Goal: Task Accomplishment & Management: Manage account settings

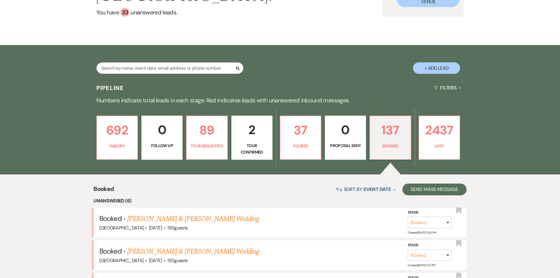
scroll to position [29, 0]
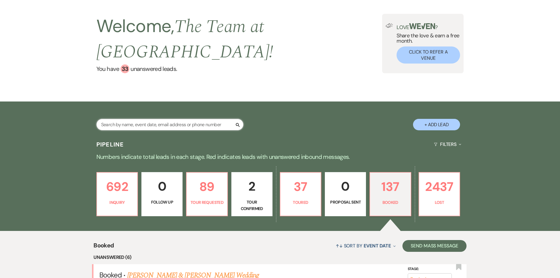
click at [122, 126] on input "text" at bounding box center [169, 124] width 147 height 11
type input "[PERSON_NAME]"
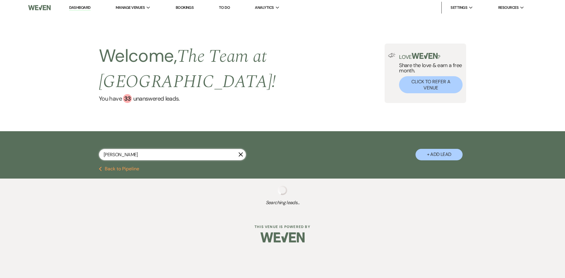
select select "5"
select select "2"
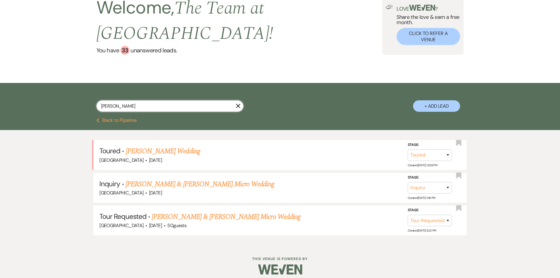
scroll to position [53, 0]
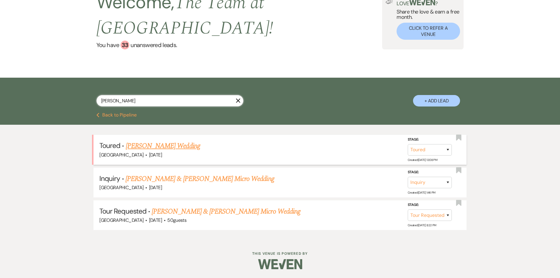
type input "[PERSON_NAME]"
click at [182, 144] on link "[PERSON_NAME] Wedding" at bounding box center [163, 146] width 74 height 11
select select "5"
select select "1"
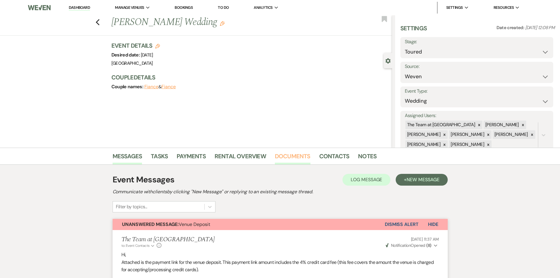
click at [291, 153] on link "Documents" at bounding box center [293, 157] width 36 height 13
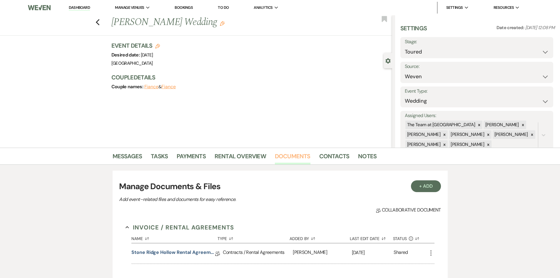
scroll to position [118, 0]
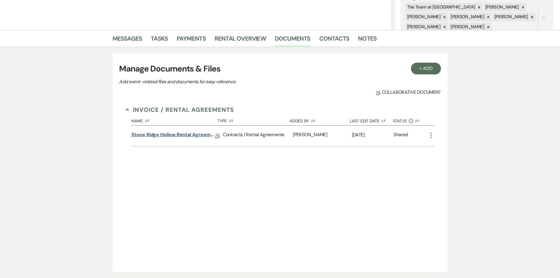
click at [181, 132] on link "Stone Ridge Hollow Rental Agreement- Weddings" at bounding box center [173, 135] width 84 height 9
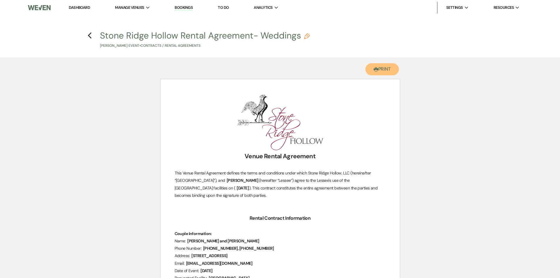
click at [379, 67] on button "Printer Print" at bounding box center [383, 69] width 34 height 12
click at [89, 35] on use "button" at bounding box center [90, 35] width 4 height 6
select select "5"
select select "1"
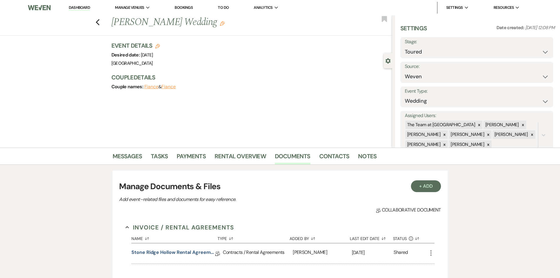
click at [469, 45] on label "Stage:" at bounding box center [477, 42] width 144 height 9
click at [544, 52] on select "Inquiry Follow Up Tour Requested Tour Confirmed Toured Proposal Sent Booked Lost" at bounding box center [477, 51] width 144 height 11
select select "7"
click at [405, 46] on select "Inquiry Follow Up Tour Requested Tour Confirmed Toured Proposal Sent Booked Lost" at bounding box center [477, 51] width 144 height 11
click at [540, 47] on button "Save" at bounding box center [536, 48] width 33 height 12
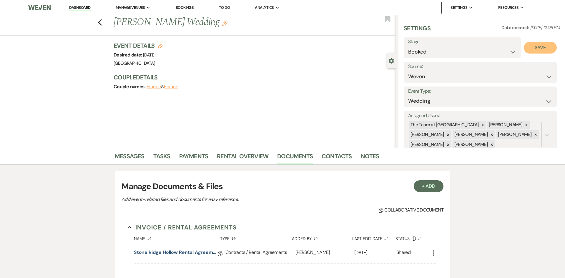
select select "1"
select select "618"
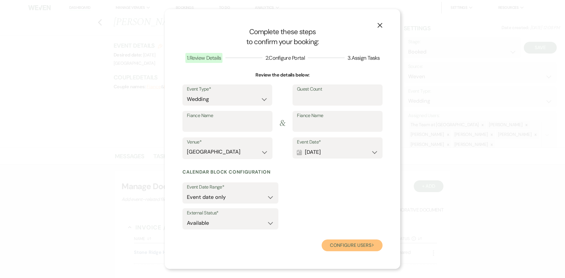
click at [346, 245] on button "Configure users Next" at bounding box center [351, 245] width 61 height 12
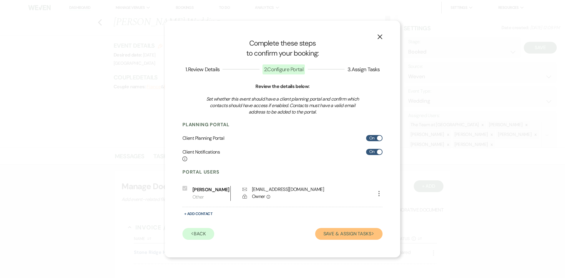
click at [350, 235] on button "Save & Assign Tasks Next" at bounding box center [348, 234] width 67 height 12
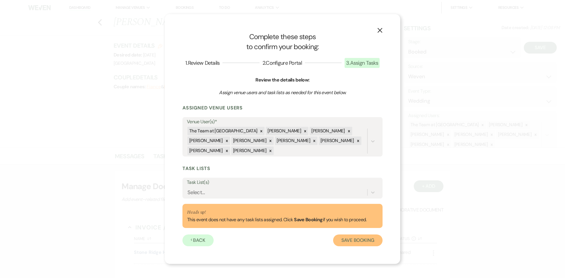
click at [348, 239] on button "Save Booking" at bounding box center [357, 240] width 49 height 12
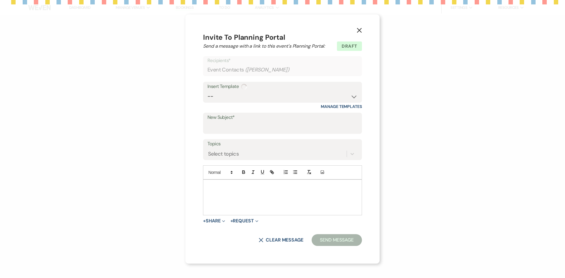
select select "1"
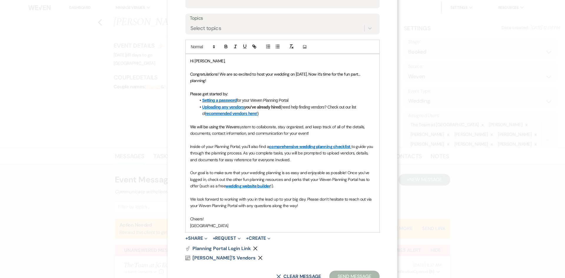
scroll to position [74, 0]
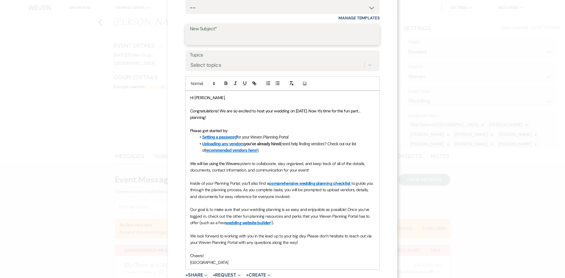
click at [237, 37] on input "New Subject*" at bounding box center [282, 38] width 185 height 11
type input "Let's Connect!"
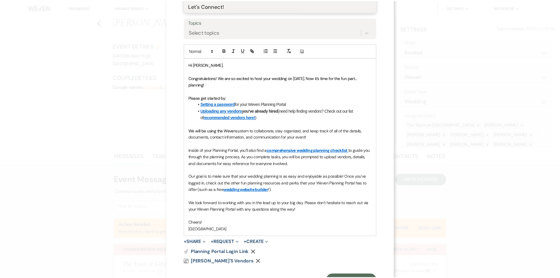
scroll to position [133, 0]
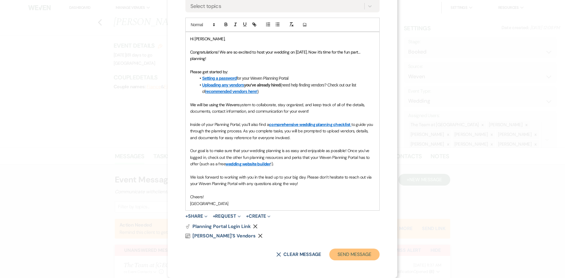
click at [348, 253] on button "Send Message" at bounding box center [354, 255] width 50 height 12
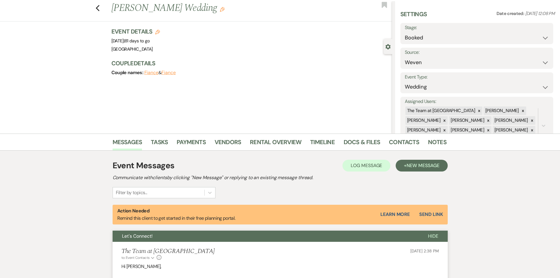
scroll to position [0, 0]
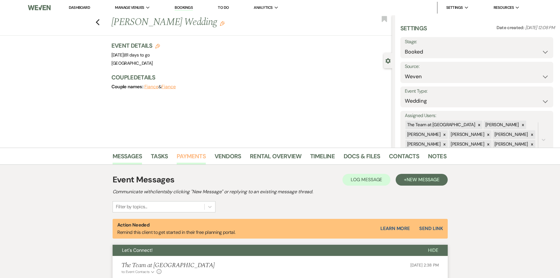
click at [189, 156] on link "Payments" at bounding box center [191, 157] width 29 height 13
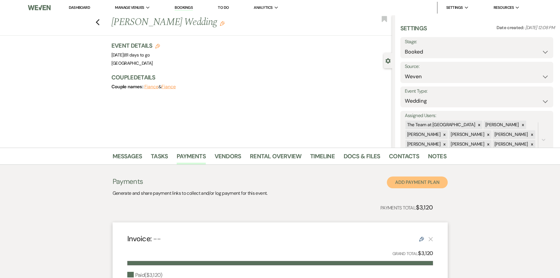
click at [419, 181] on button "Add Payment Plan" at bounding box center [417, 182] width 61 height 12
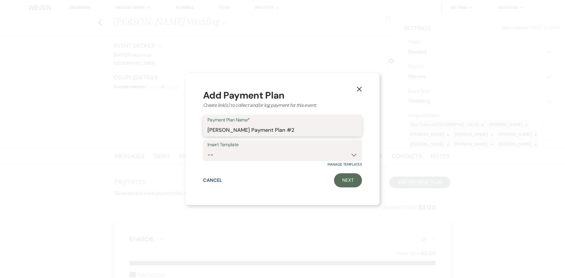
click at [309, 131] on input "[PERSON_NAME] Payment Plan #2" at bounding box center [282, 129] width 150 height 11
type input "[PERSON_NAME] Payment Final Payment"
click at [356, 184] on link "Next" at bounding box center [348, 180] width 28 height 14
select select "2"
select select "percentage"
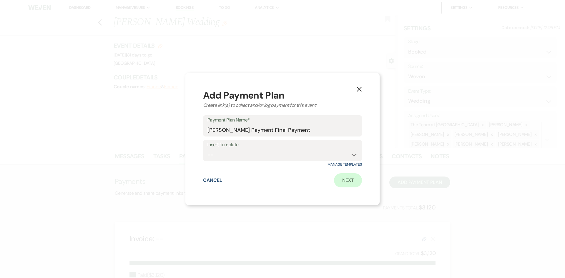
select select "true"
select select "client"
select select "weeks"
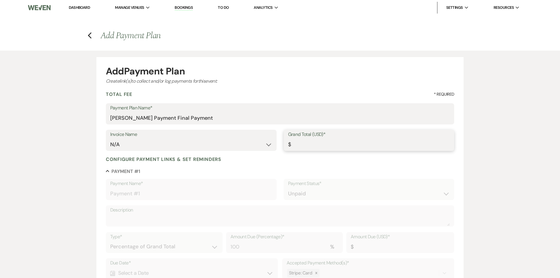
click at [310, 142] on input "Grand Total (USD)*" at bounding box center [369, 144] width 162 height 11
type input "2"
type input "2.00"
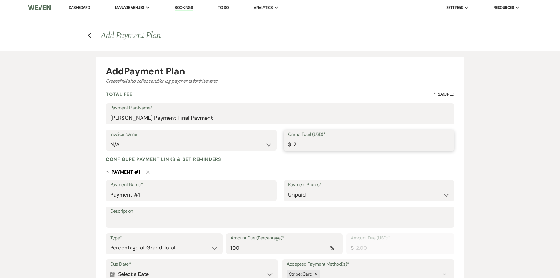
type input "20"
type input "20.00"
type input "208"
type input "208.00"
type input "2080"
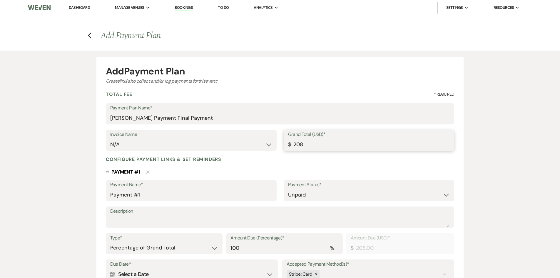
type input "2080.00"
drag, startPoint x: 151, startPoint y: 194, endPoint x: 78, endPoint y: 191, distance: 73.0
click at [78, 191] on div "Add Payment Plan Create link(s) to collect and/or log payments for this event: …" at bounding box center [280, 230] width 423 height 359
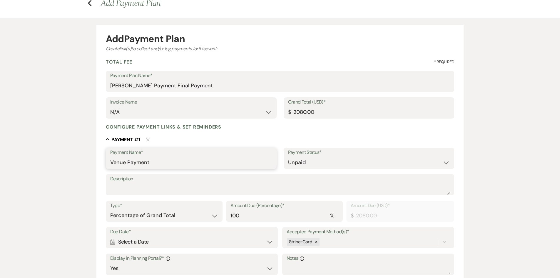
scroll to position [147, 0]
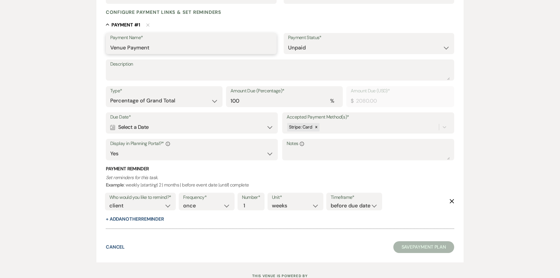
type input "Venue Payment"
click at [113, 127] on icon "Calendar" at bounding box center [112, 127] width 5 height 5
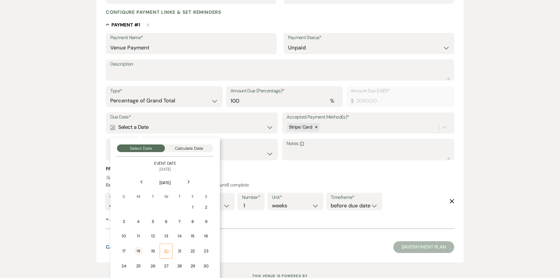
click at [166, 248] on div "20" at bounding box center [166, 251] width 5 height 6
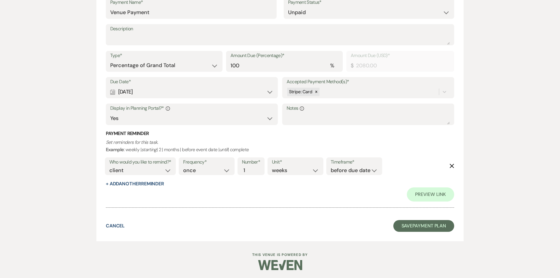
scroll to position [183, 0]
click at [451, 164] on icon "Delete" at bounding box center [452, 165] width 5 height 5
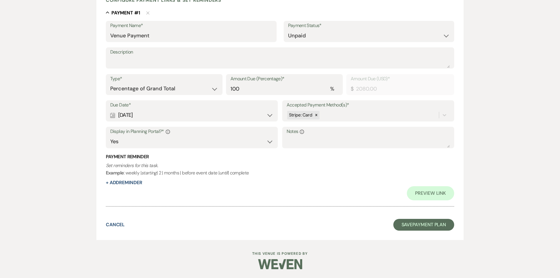
scroll to position [159, 0]
click at [423, 223] on button "Save Payment Plan" at bounding box center [423, 225] width 61 height 12
select select "1"
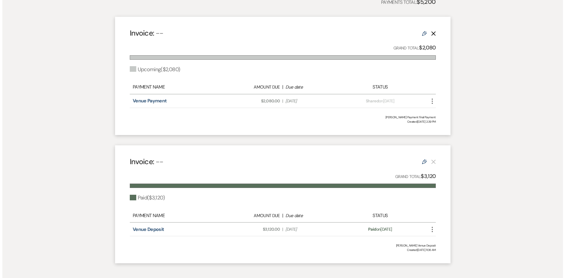
scroll to position [206, 0]
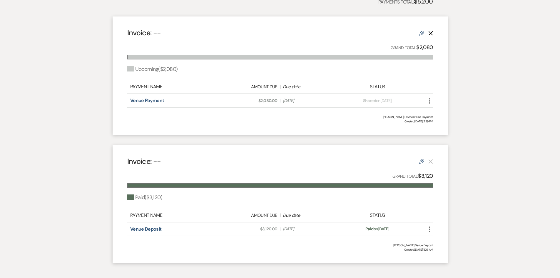
click at [429, 101] on icon "More" at bounding box center [429, 100] width 7 height 7
click at [454, 111] on button "Attach File Attach to Message" at bounding box center [455, 113] width 59 height 10
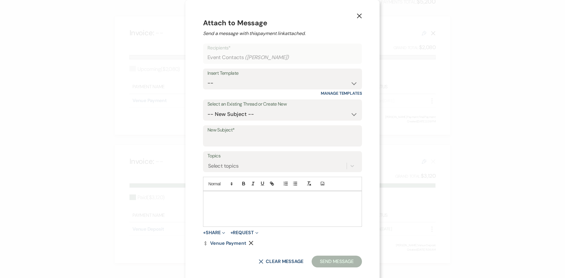
click at [214, 198] on p at bounding box center [282, 198] width 149 height 6
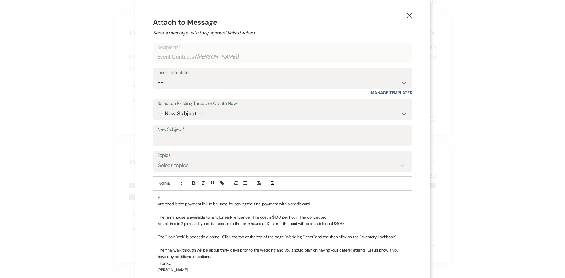
scroll to position [0, 0]
click at [235, 115] on select "-- New Subject -- Let's Connect! Venue Deposit Booking your event! Booking your…" at bounding box center [282, 114] width 250 height 11
click at [278, 109] on select "-- New Subject -- Let's Connect! Venue Deposit Booking your event! Booking your…" at bounding box center [282, 114] width 250 height 11
click at [187, 138] on input "New Subject*" at bounding box center [282, 139] width 250 height 11
type input "Payment Link"
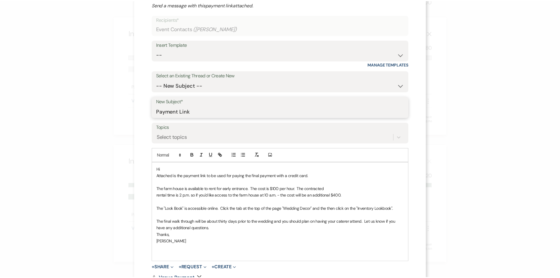
scroll to position [71, 0]
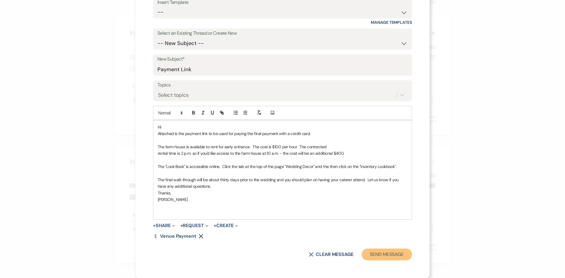
click at [386, 253] on button "Send Message" at bounding box center [386, 255] width 50 height 12
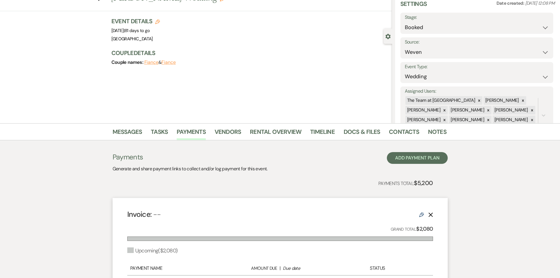
scroll to position [0, 0]
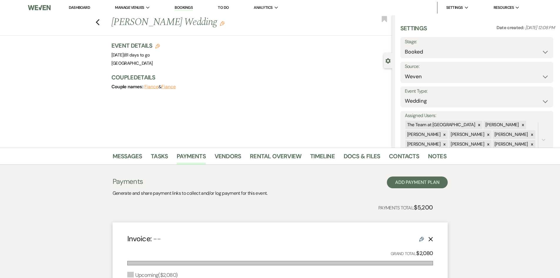
click at [77, 8] on link "Dashboard" at bounding box center [79, 7] width 21 height 5
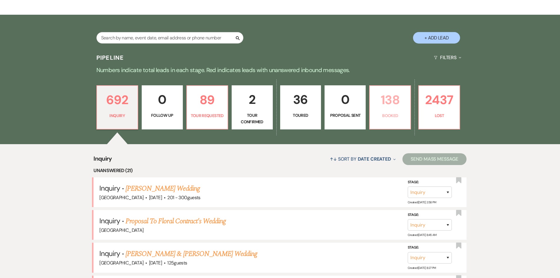
scroll to position [118, 0]
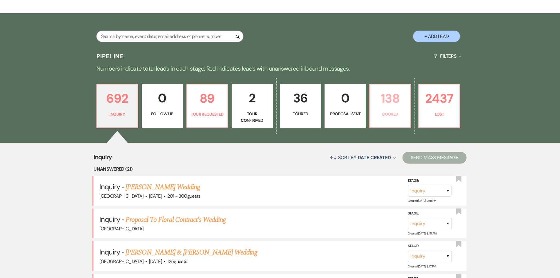
click at [389, 108] on p "138" at bounding box center [390, 99] width 34 height 20
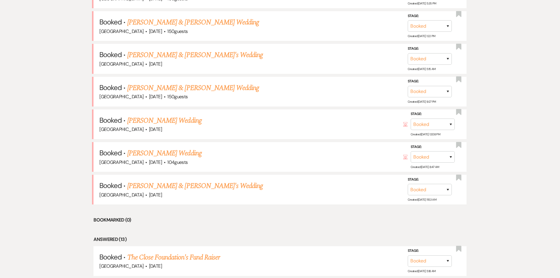
scroll to position [353, 0]
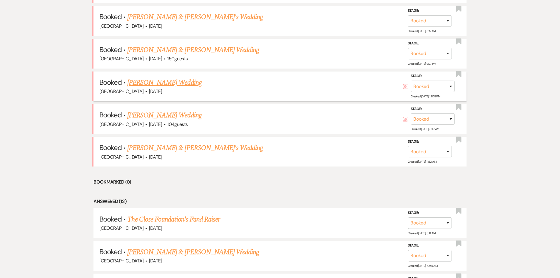
click at [177, 82] on link "[PERSON_NAME] Wedding" at bounding box center [164, 82] width 74 height 11
select select "1"
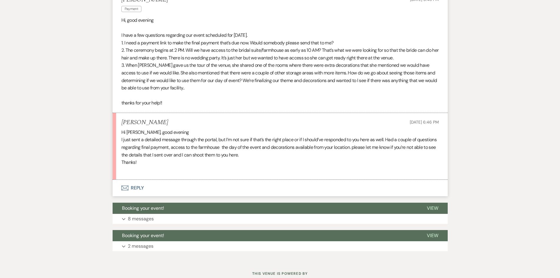
scroll to position [562, 0]
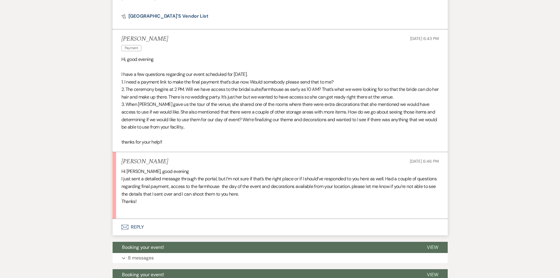
click at [139, 227] on button "Envelope Reply" at bounding box center [280, 227] width 335 height 16
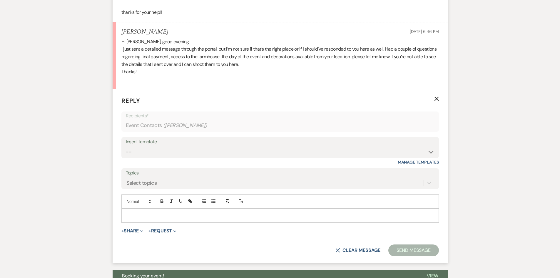
scroll to position [709, 0]
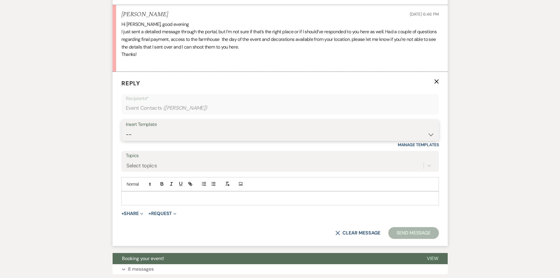
click at [430, 134] on select "-- Initial Inquiry Auto Response - Weddings Contract - Corporate & Private Even…" at bounding box center [280, 134] width 309 height 11
select select "1181"
click at [126, 129] on select "-- Initial Inquiry Auto Response - Weddings Contract - Corporate & Private Even…" at bounding box center [280, 134] width 309 height 11
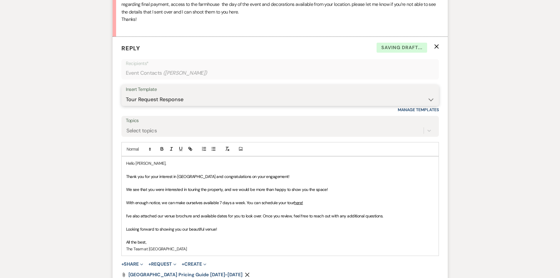
scroll to position [797, 0]
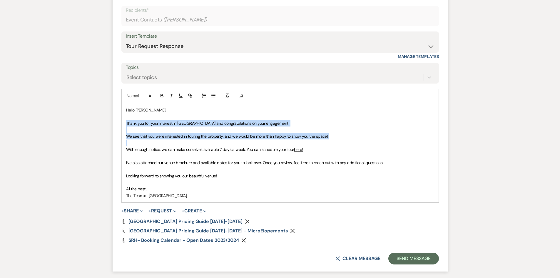
drag, startPoint x: 125, startPoint y: 122, endPoint x: 333, endPoint y: 140, distance: 208.4
click at [333, 140] on div "Hello [PERSON_NAME], Thank you for your interest in [GEOGRAPHIC_DATA] and congr…" at bounding box center [280, 152] width 317 height 99
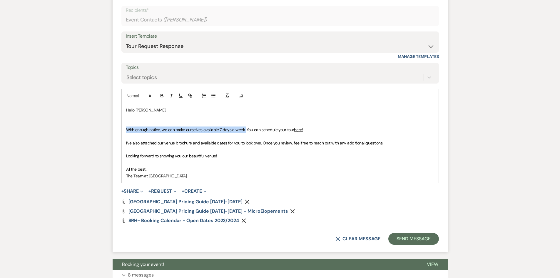
drag, startPoint x: 127, startPoint y: 129, endPoint x: 244, endPoint y: 131, distance: 117.4
click at [244, 131] on span "With enough notice, we can make ourselves available 7 days a week. You can sche…" at bounding box center [210, 129] width 168 height 5
click at [126, 118] on p at bounding box center [280, 116] width 308 height 6
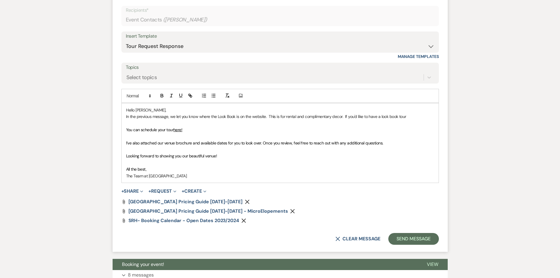
click at [399, 117] on p "In the previous message, we let you know where the Look Book is on the website.…" at bounding box center [280, 116] width 308 height 6
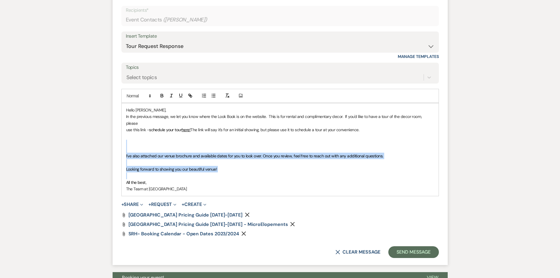
drag, startPoint x: 126, startPoint y: 136, endPoint x: 228, endPoint y: 167, distance: 106.4
click at [228, 167] on div "Hello [PERSON_NAME], In the previous message, we let you know where the Look Bo…" at bounding box center [280, 149] width 317 height 93
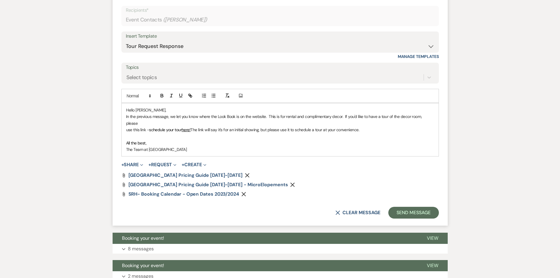
click at [245, 173] on icon "Remove" at bounding box center [247, 175] width 5 height 5
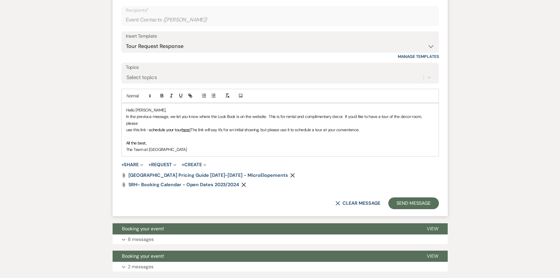
click at [290, 173] on icon "Remove" at bounding box center [292, 175] width 5 height 5
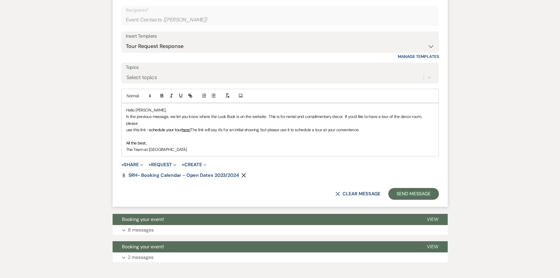
click at [245, 173] on icon "Remove" at bounding box center [243, 175] width 5 height 5
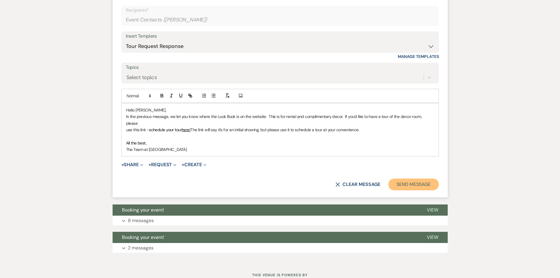
click at [406, 179] on button "Send Message" at bounding box center [413, 185] width 50 height 12
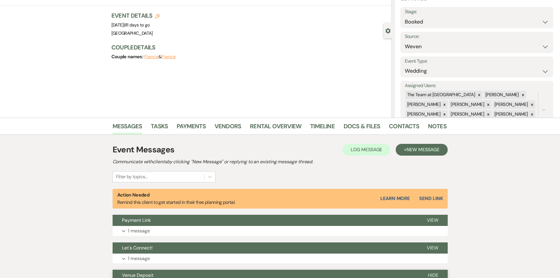
scroll to position [0, 0]
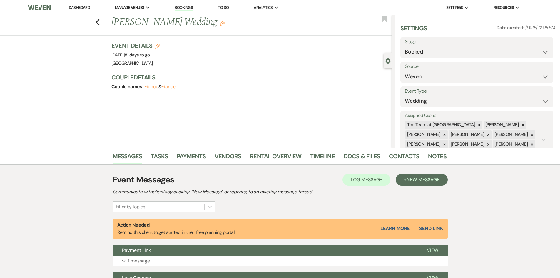
click at [78, 7] on link "Dashboard" at bounding box center [79, 7] width 21 height 5
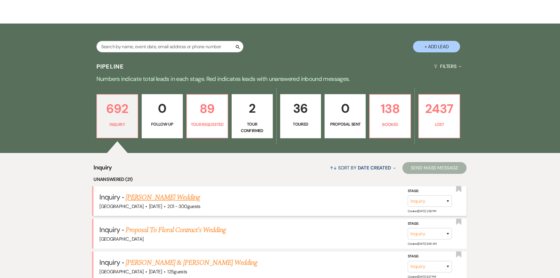
scroll to position [118, 0]
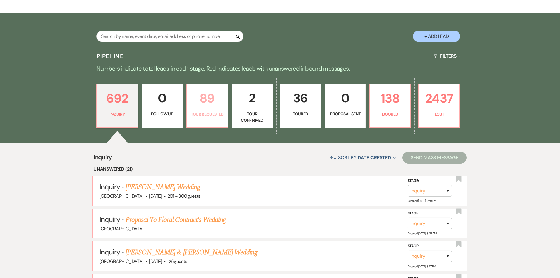
click at [206, 109] on link "89 Tour Requested" at bounding box center [207, 106] width 42 height 44
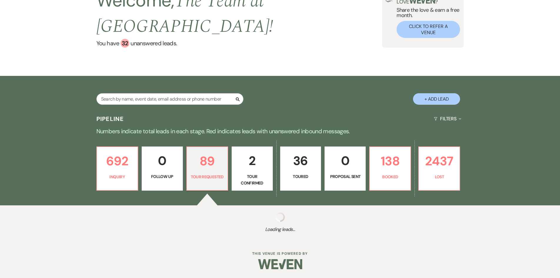
select select "2"
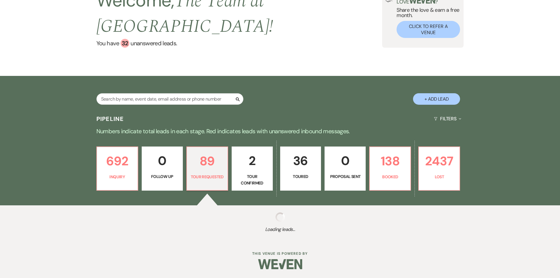
select select "2"
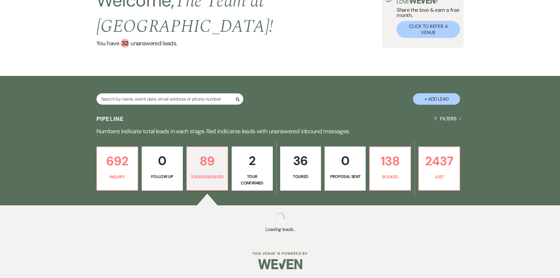
select select "2"
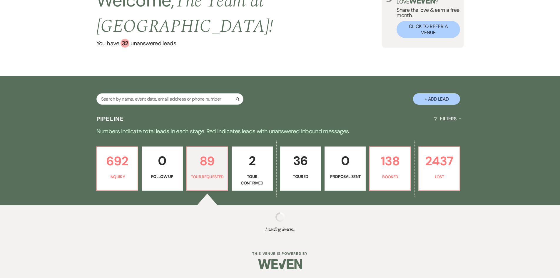
select select "2"
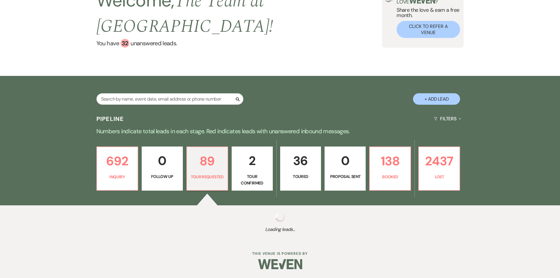
select select "2"
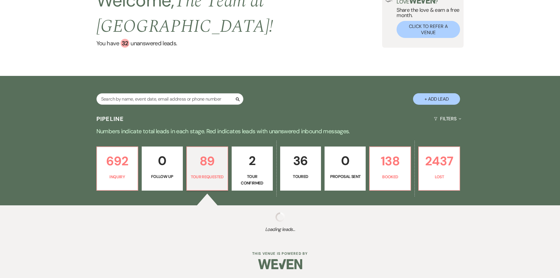
select select "2"
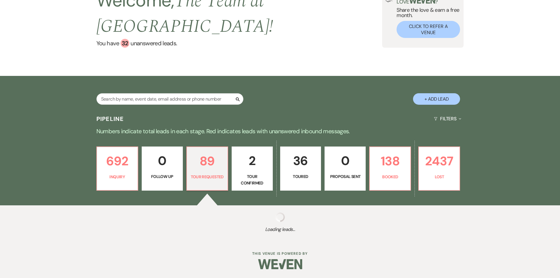
select select "2"
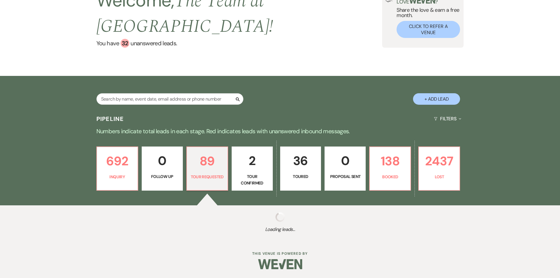
select select "2"
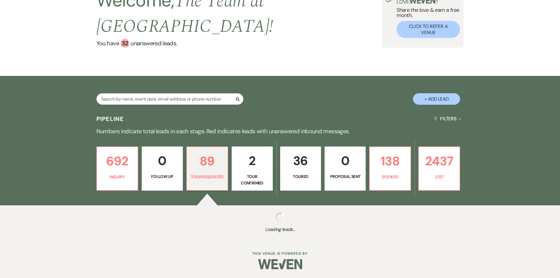
select select "2"
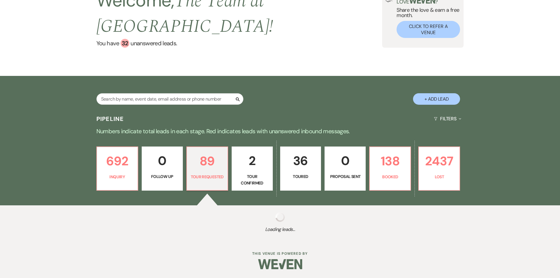
select select "2"
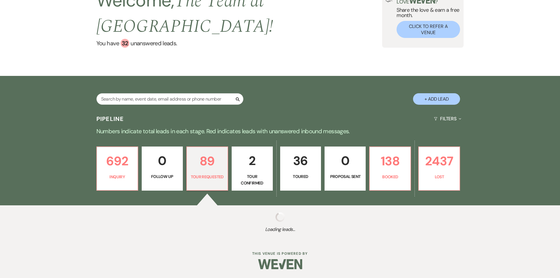
select select "2"
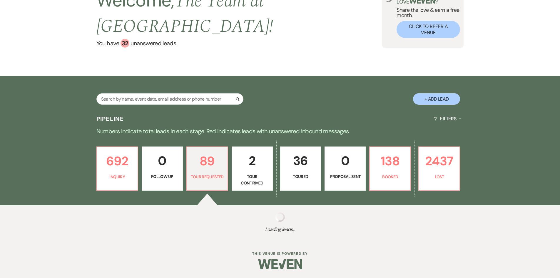
select select "2"
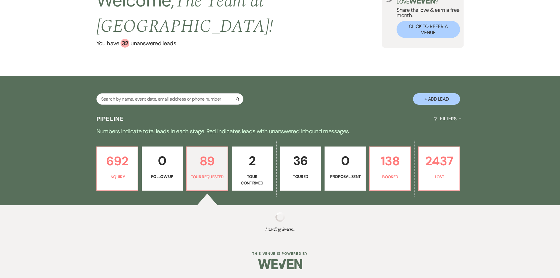
select select "2"
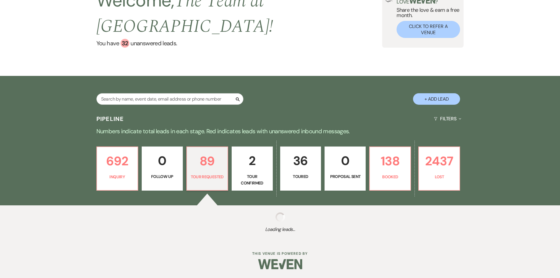
select select "2"
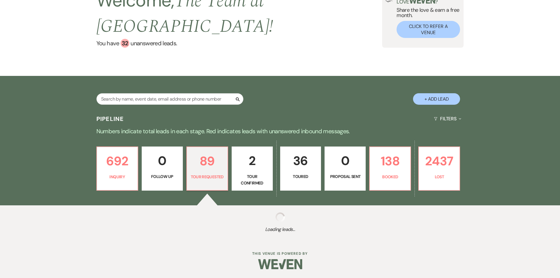
select select "2"
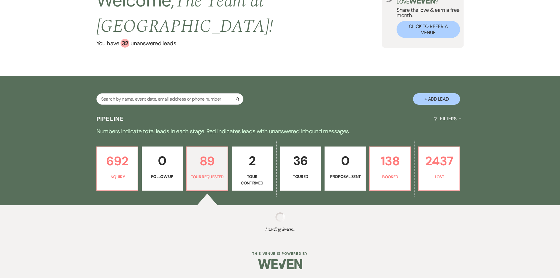
select select "2"
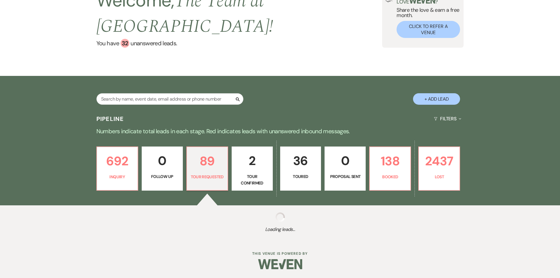
select select "2"
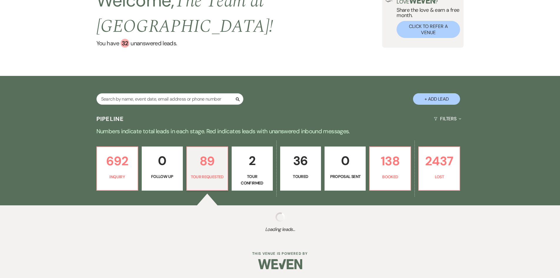
select select "2"
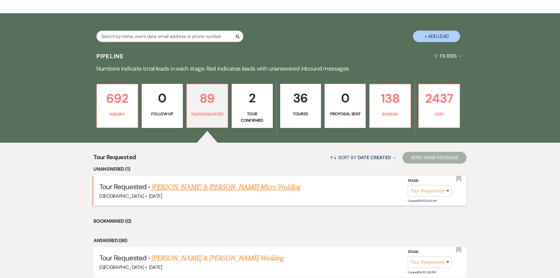
click at [216, 186] on link "[PERSON_NAME] & [PERSON_NAME] Micro Wedding" at bounding box center [226, 187] width 149 height 11
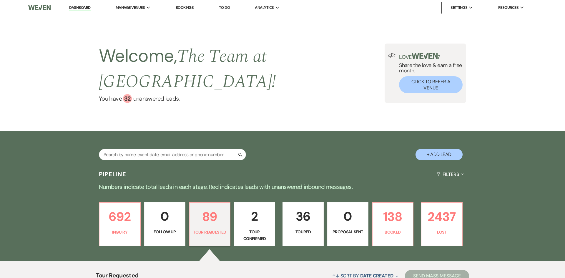
select select "2"
select select "5"
select select "16"
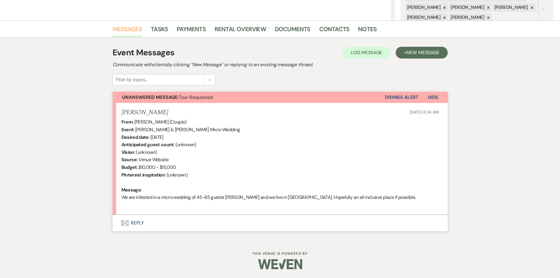
scroll to position [9, 0]
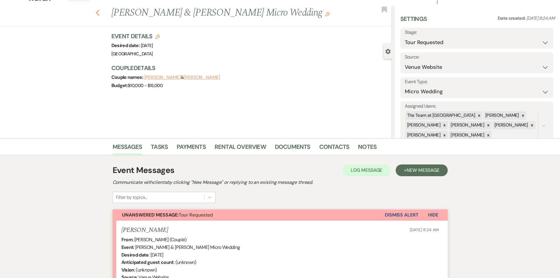
click at [99, 11] on use "button" at bounding box center [98, 13] width 4 height 6
select select "2"
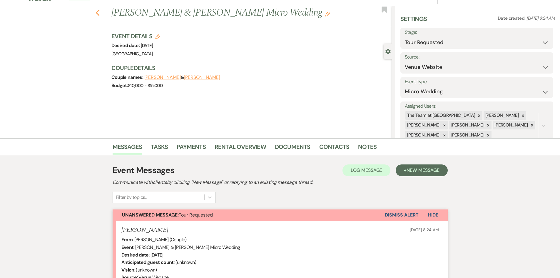
select select "2"
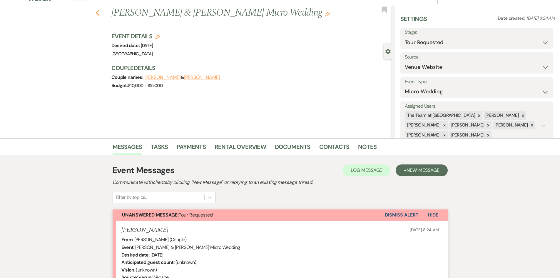
select select "2"
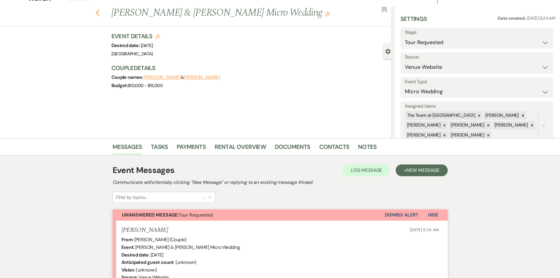
select select "2"
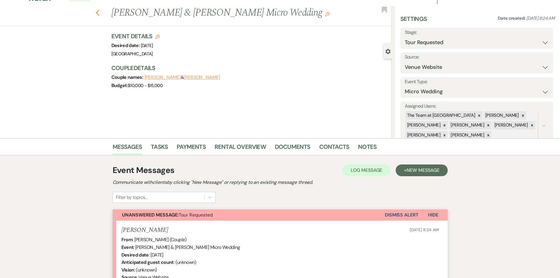
select select "2"
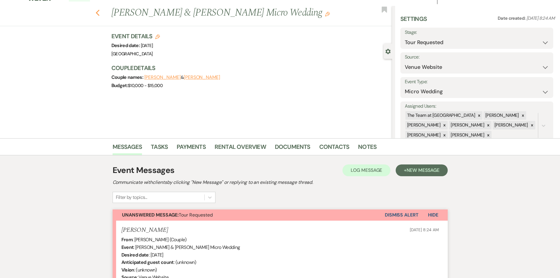
select select "2"
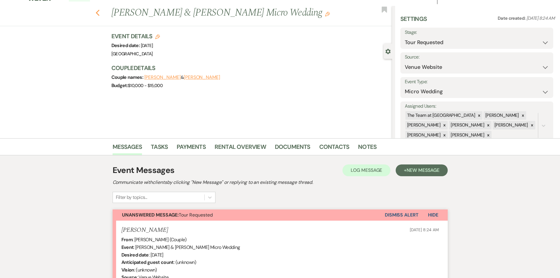
select select "2"
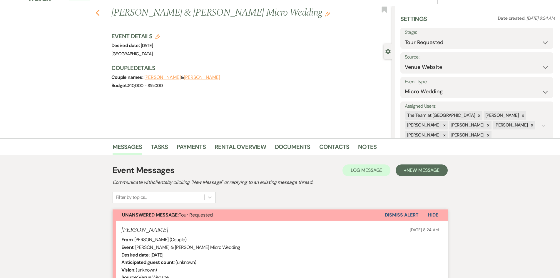
select select "2"
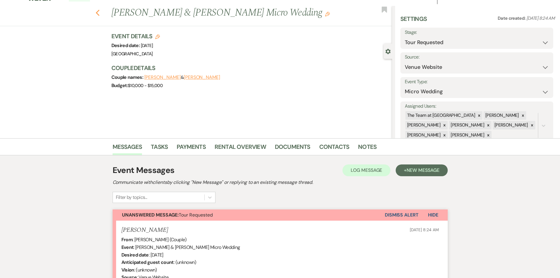
select select "2"
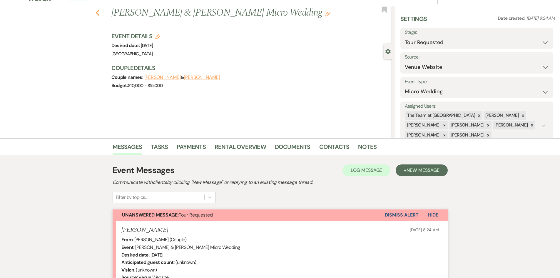
select select "2"
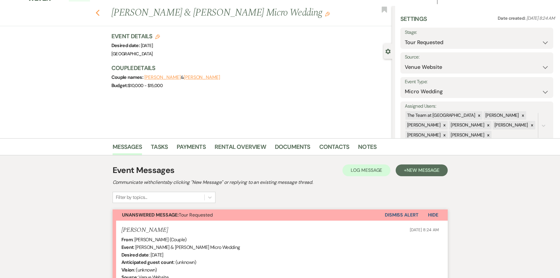
select select "2"
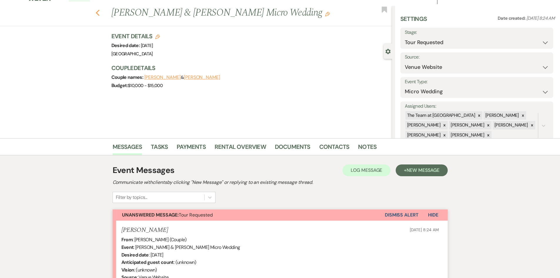
select select "2"
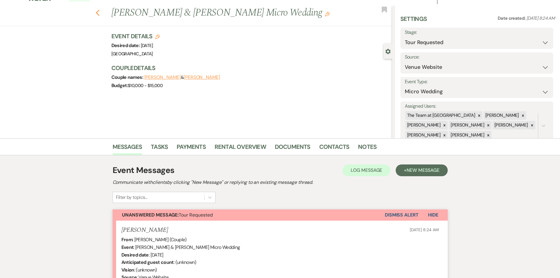
select select "2"
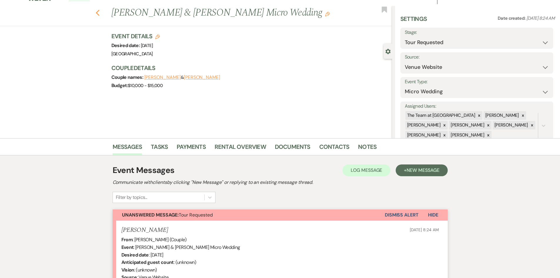
select select "2"
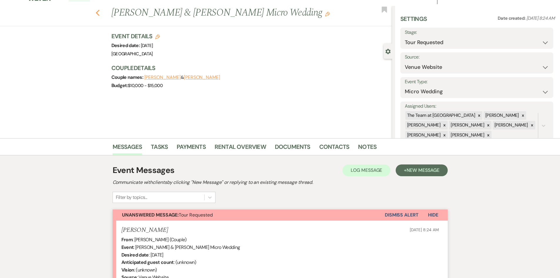
select select "2"
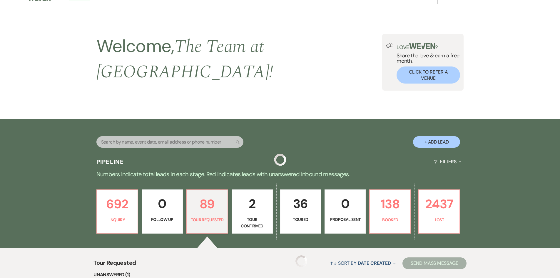
scroll to position [118, 0]
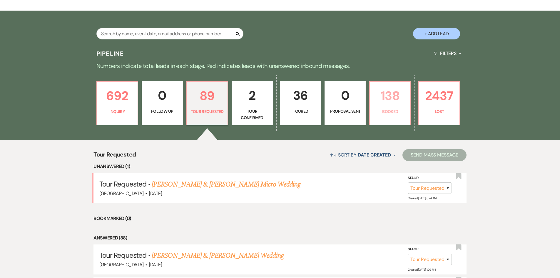
click at [398, 91] on p "138" at bounding box center [390, 96] width 34 height 20
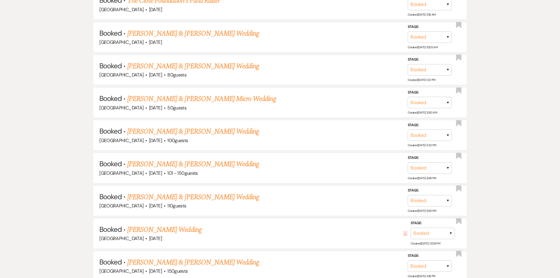
scroll to position [529, 0]
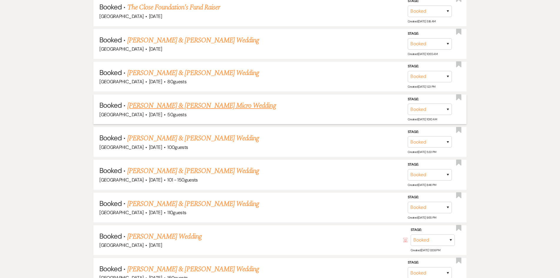
click at [217, 100] on link "[PERSON_NAME] & [PERSON_NAME] Micro Wedding" at bounding box center [201, 105] width 149 height 11
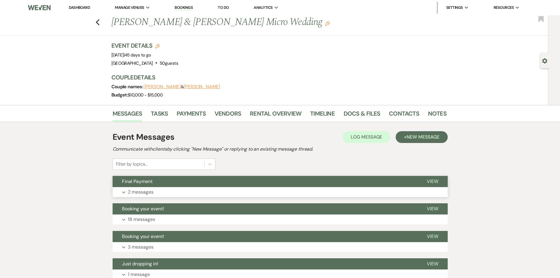
click at [436, 181] on span "View" at bounding box center [432, 181] width 11 height 6
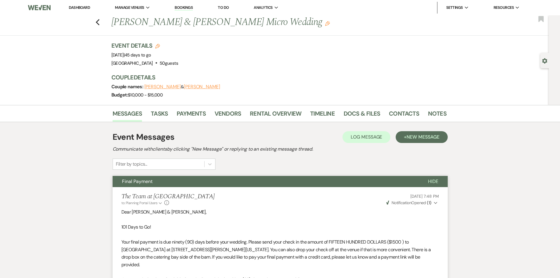
click at [81, 5] on link "Dashboard" at bounding box center [79, 7] width 21 height 5
